Goal: Find specific page/section: Find specific page/section

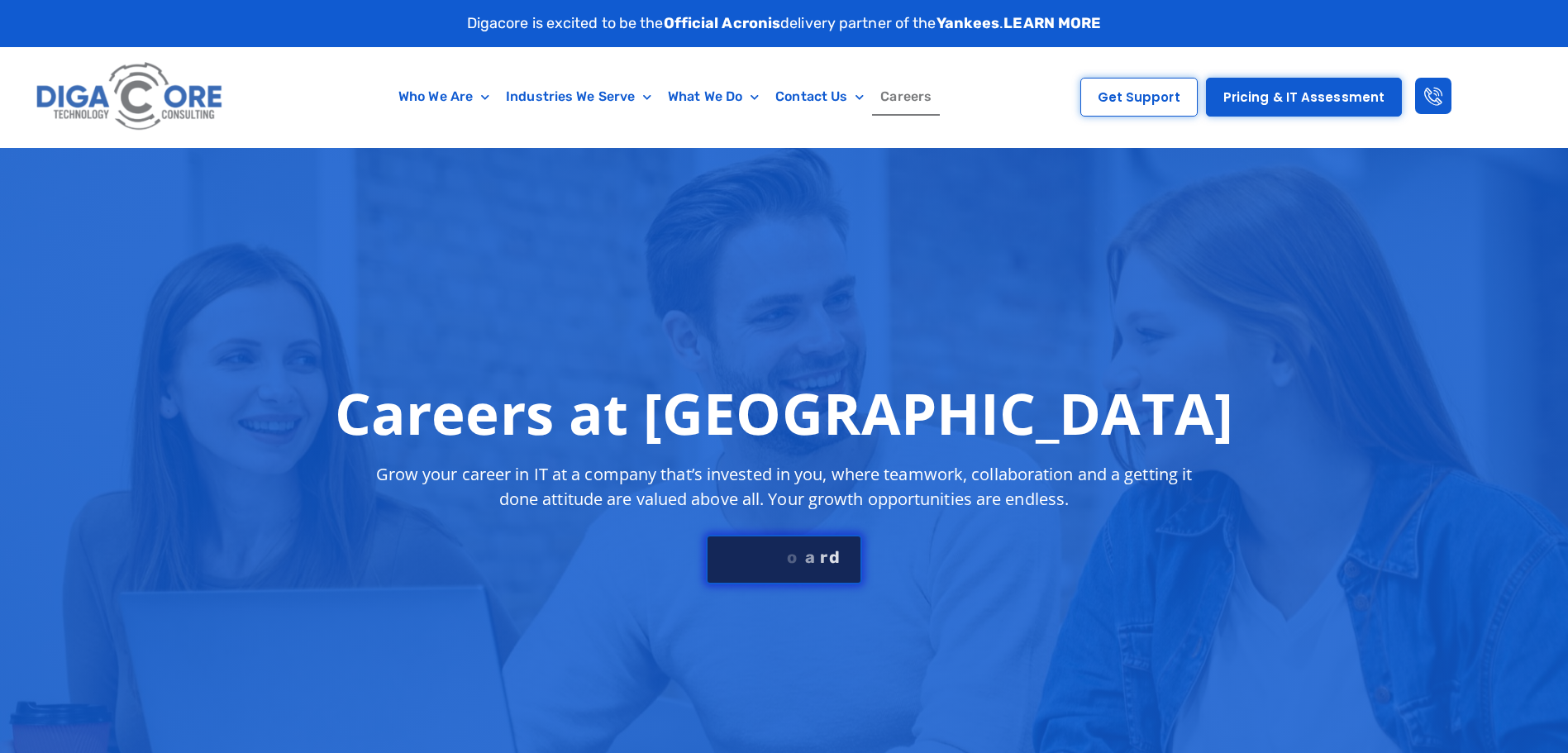
click at [830, 561] on div "S e e J o b B o a r d" at bounding box center [784, 557] width 119 height 17
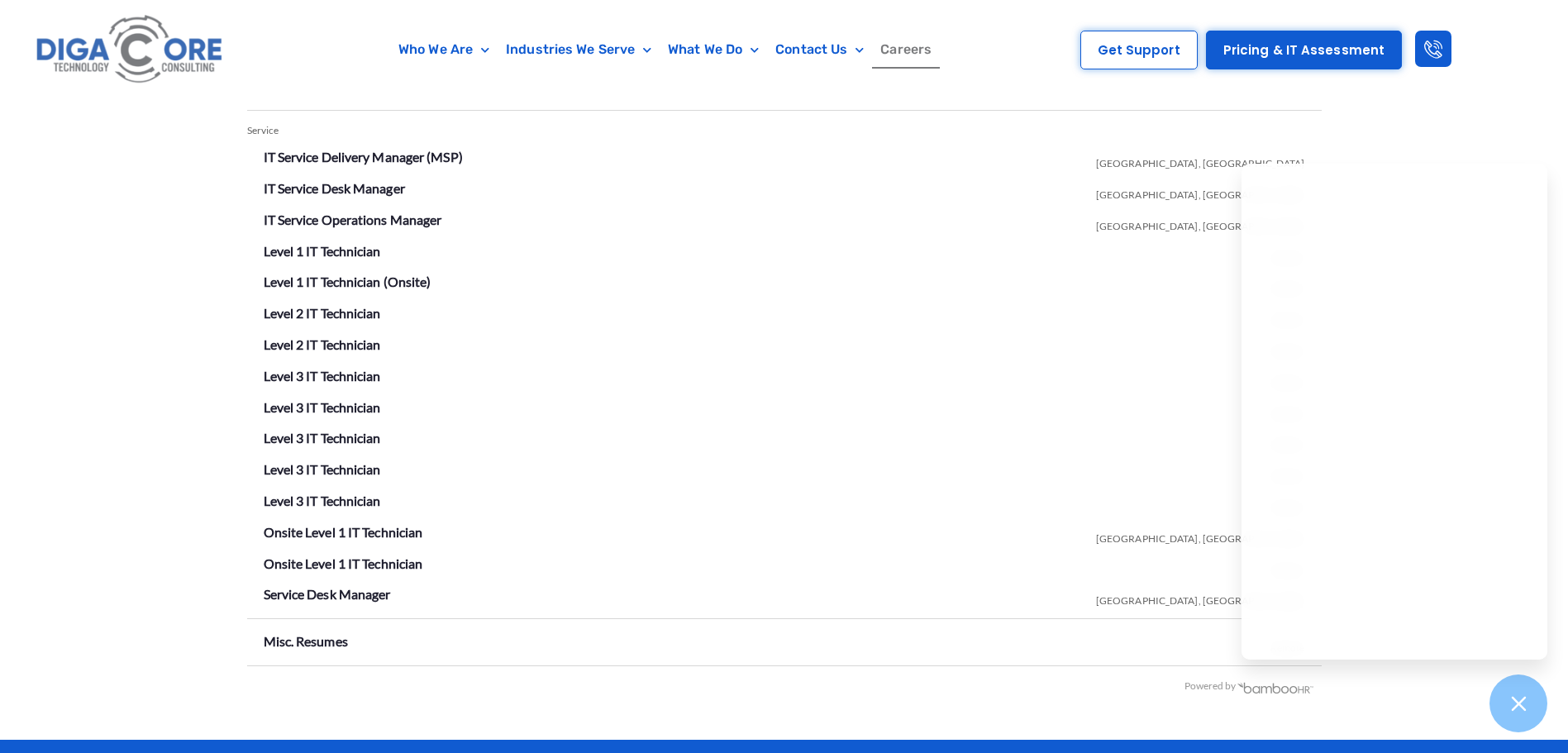
scroll to position [2912, 0]
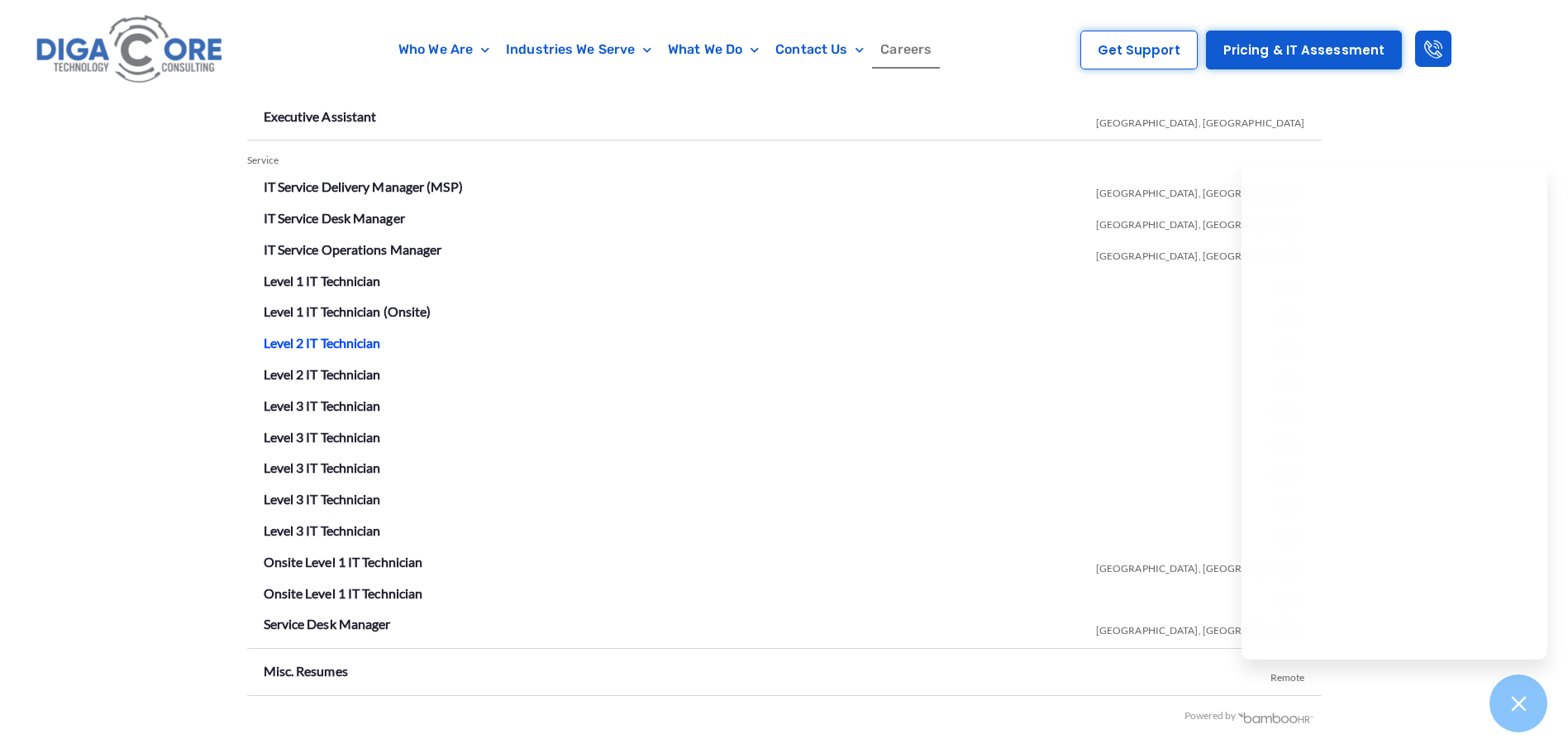
click at [307, 337] on link "Level 2 IT Technician" at bounding box center [322, 343] width 118 height 16
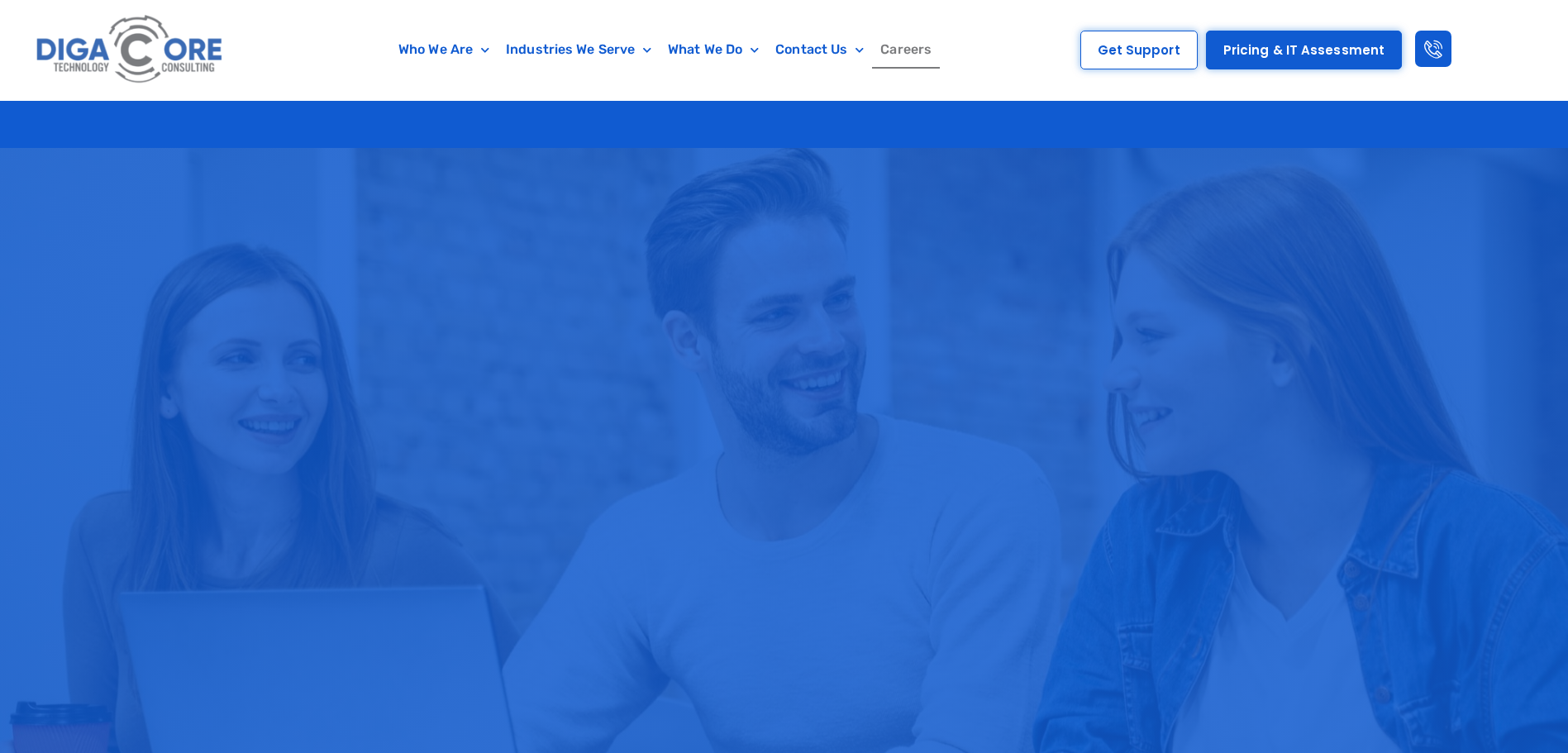
scroll to position [2912, 0]
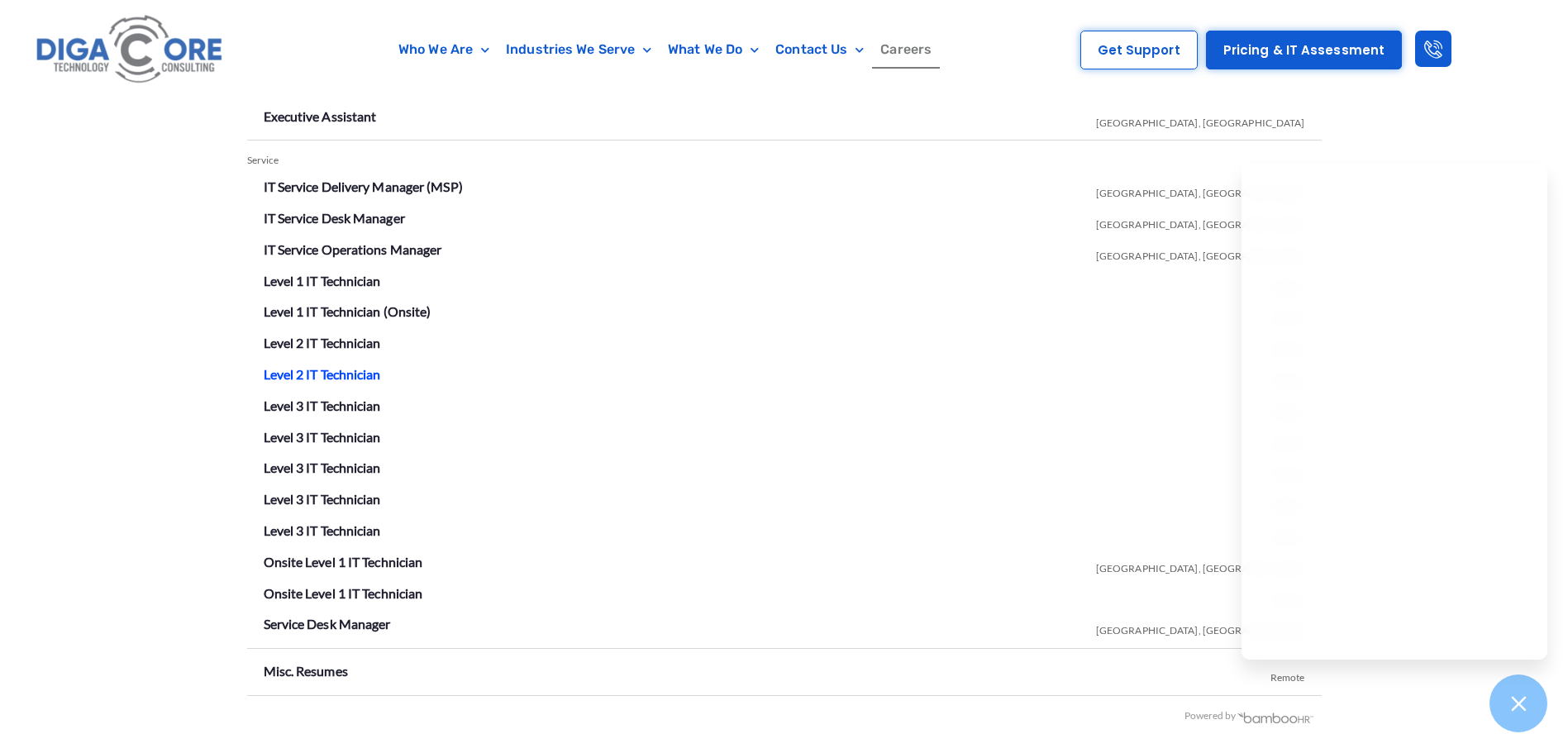
click at [330, 367] on link "Level 2 IT Technician" at bounding box center [322, 374] width 118 height 16
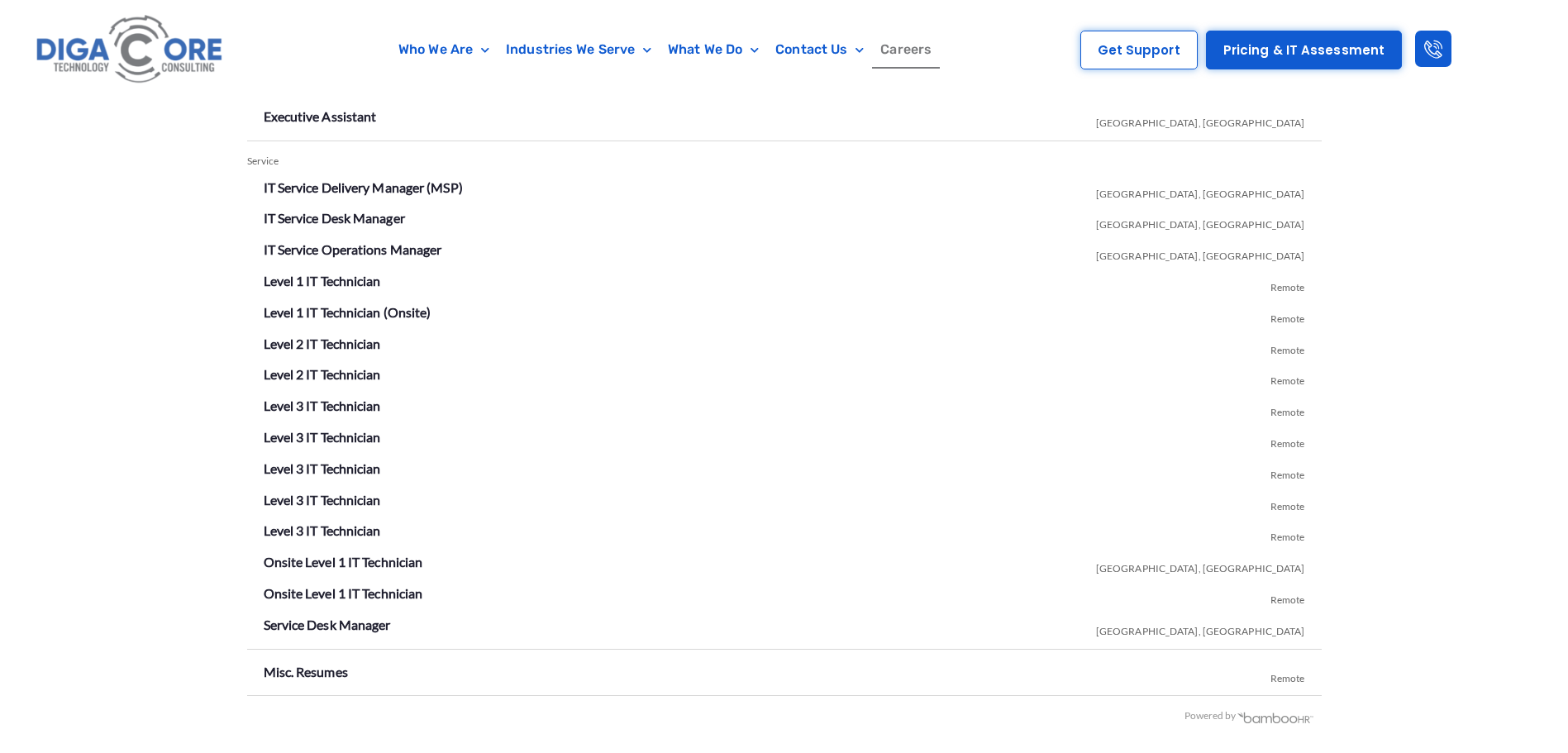
scroll to position [2912, 0]
